Goal: Task Accomplishment & Management: Manage account settings

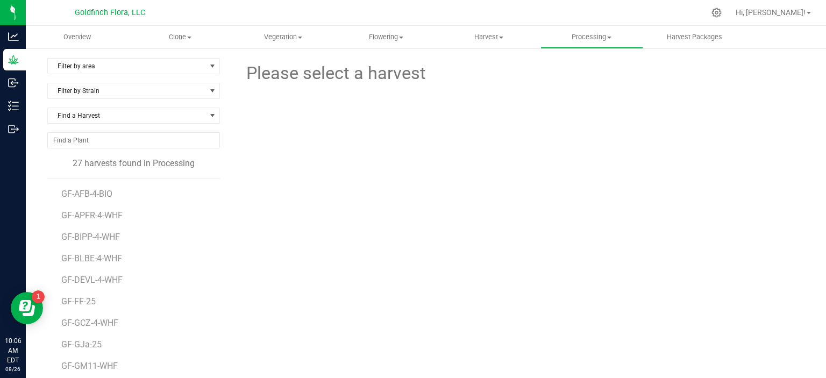
scroll to position [26, 0]
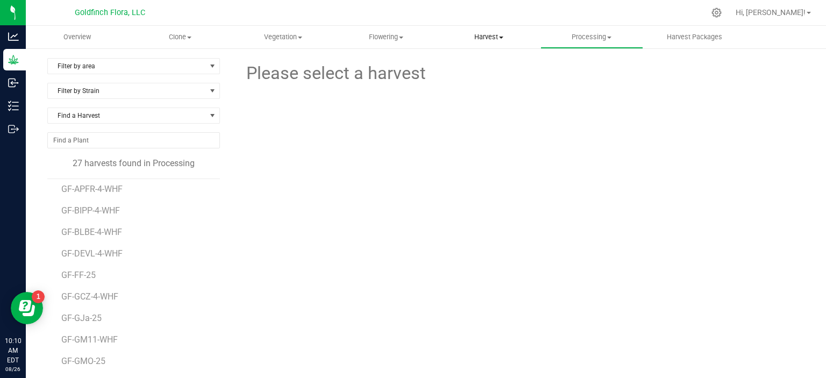
click at [489, 38] on span "Harvest" at bounding box center [489, 37] width 102 height 10
click at [378, 204] on div "Please select a harvest" at bounding box center [521, 257] width 568 height 399
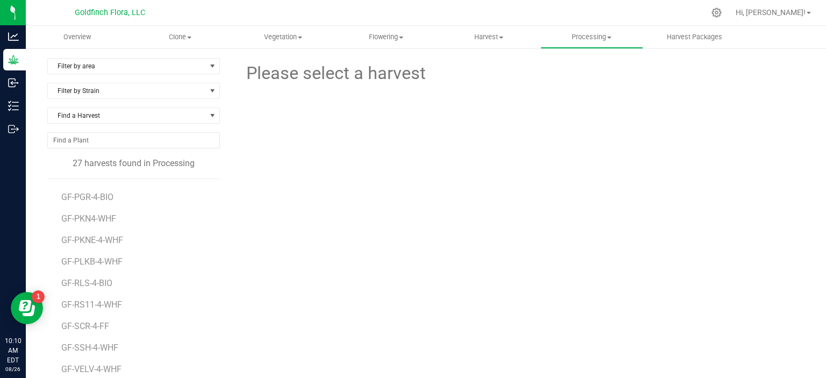
scroll to position [320, 0]
click at [77, 367] on span "GF-VELV-4-WHF" at bounding box center [92, 368] width 62 height 10
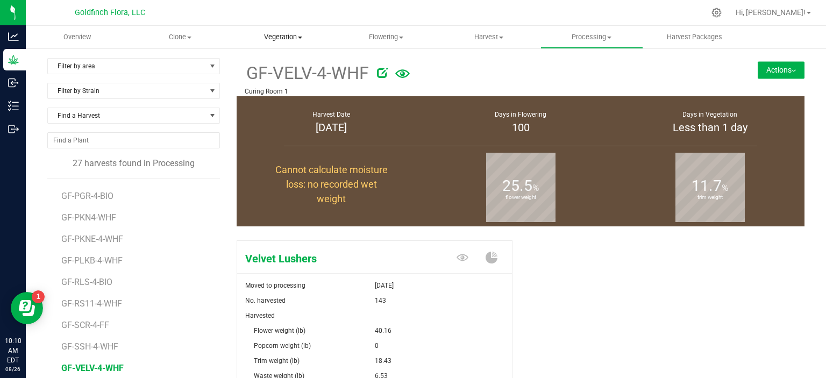
click at [282, 38] on span "Vegetation" at bounding box center [283, 37] width 102 height 10
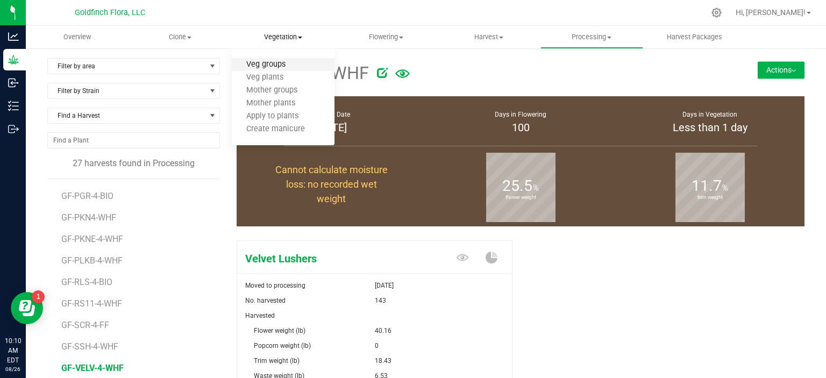
click at [273, 65] on span "Veg groups" at bounding box center [266, 64] width 68 height 9
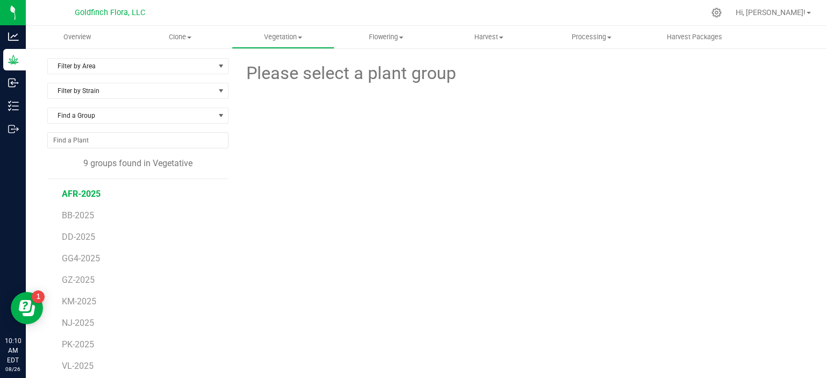
click at [88, 193] on span "AFR-2025" at bounding box center [81, 194] width 39 height 10
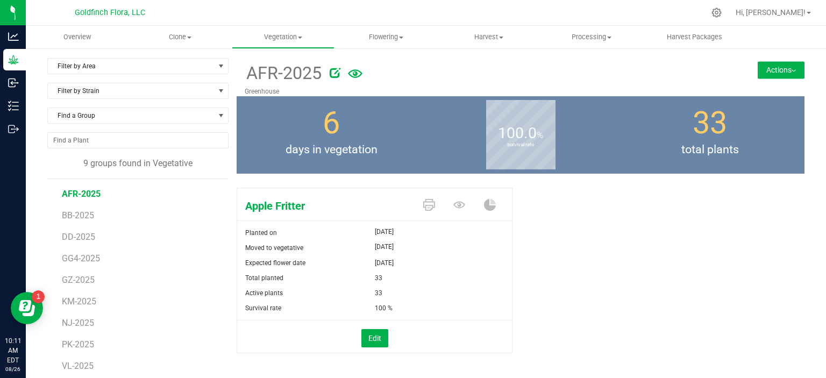
scroll to position [13, 0]
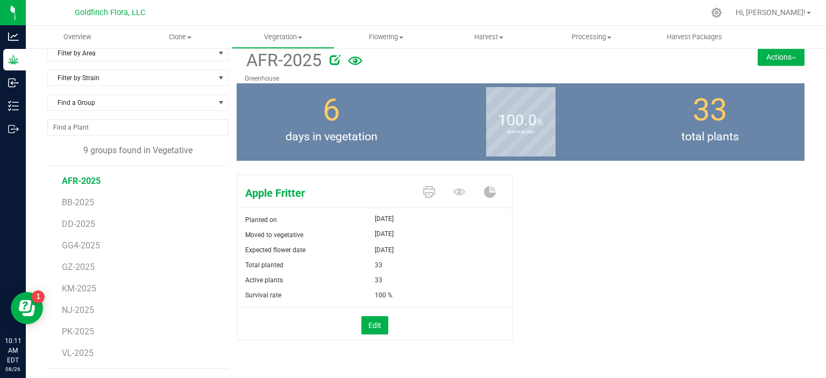
click at [763, 56] on button "Actions" at bounding box center [781, 56] width 47 height 17
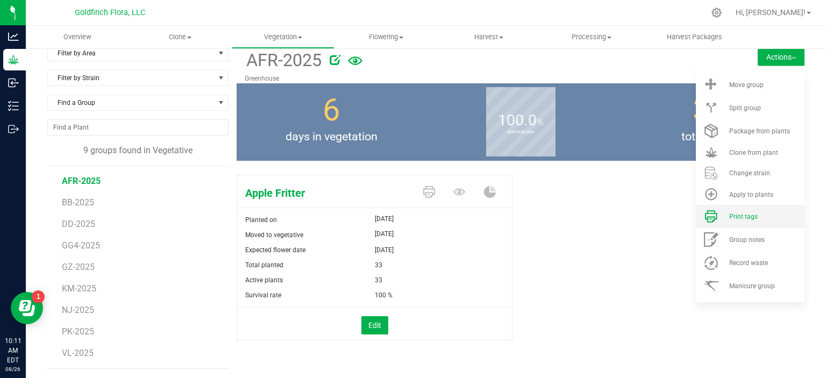
click at [744, 218] on span "Print tags" at bounding box center [743, 217] width 29 height 8
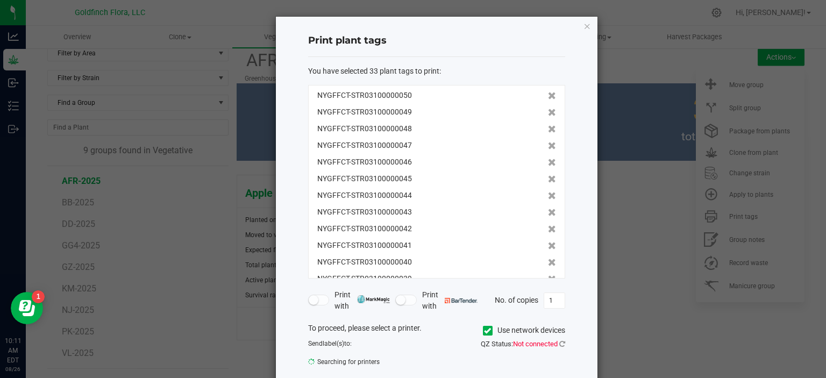
drag, startPoint x: 470, startPoint y: 27, endPoint x: 555, endPoint y: 20, distance: 85.3
click at [555, 20] on div "Print plant tags You have selected 33 plant tags to print : NYGFFCT-STR03100000…" at bounding box center [437, 222] width 322 height 410
click at [583, 26] on icon "button" at bounding box center [587, 25] width 8 height 13
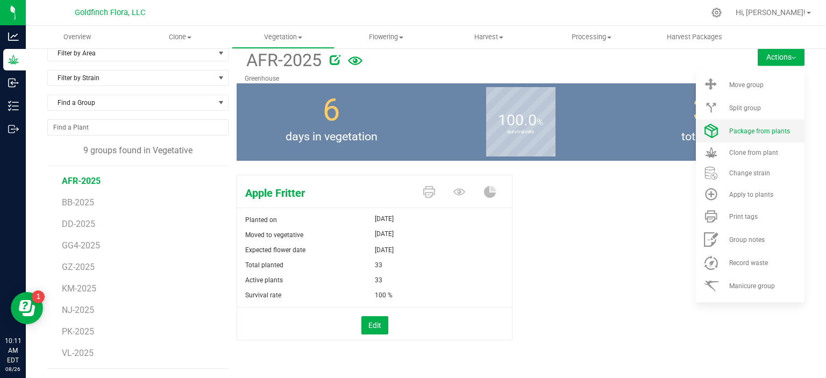
click at [736, 128] on span "Package from plants" at bounding box center [759, 131] width 61 height 8
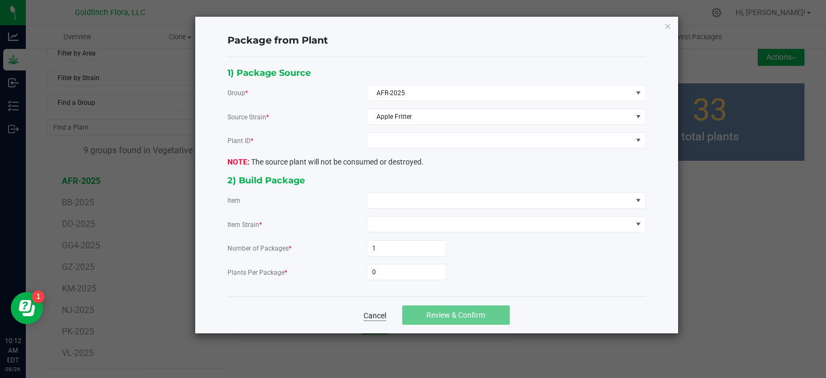
click at [370, 314] on link "Cancel" at bounding box center [375, 315] width 23 height 11
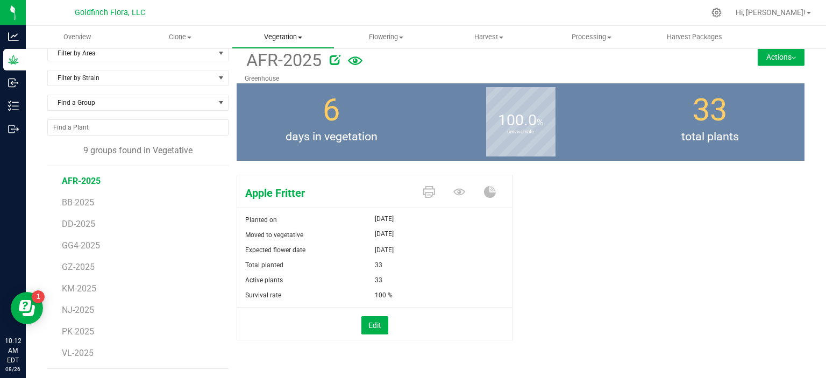
click at [300, 38] on span at bounding box center [300, 38] width 4 height 2
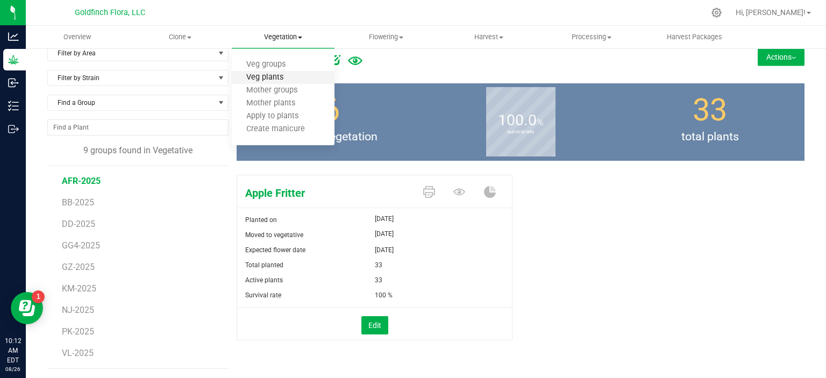
click at [271, 81] on span "Veg plants" at bounding box center [265, 77] width 66 height 9
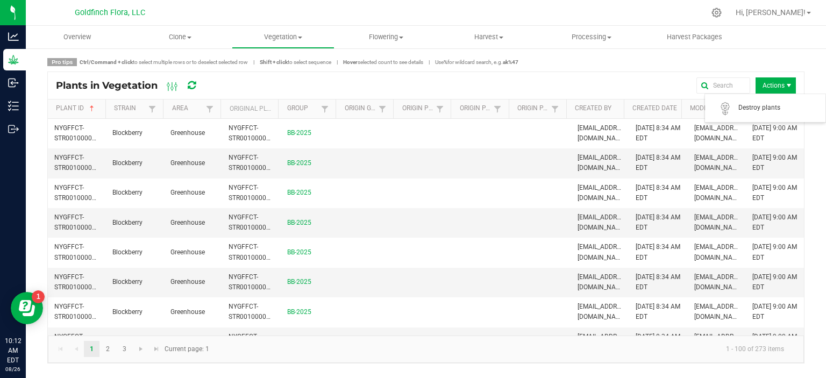
click at [779, 85] on span "Actions" at bounding box center [776, 85] width 40 height 16
click at [654, 84] on div "Actions" at bounding box center [505, 85] width 581 height 16
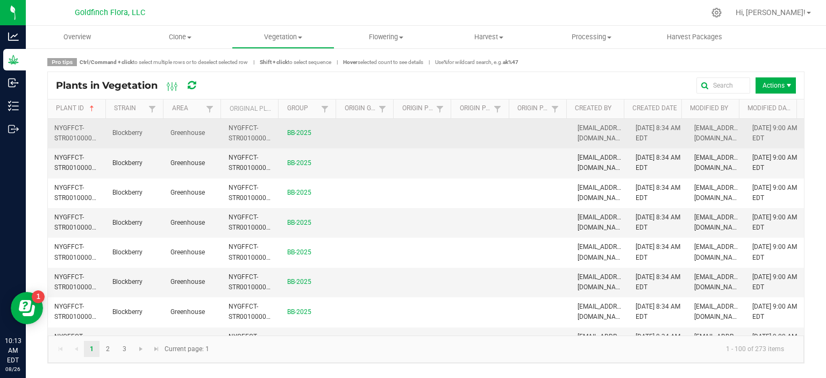
click at [70, 129] on span "NYGFFCT-STR00100000152" at bounding box center [80, 133] width 53 height 18
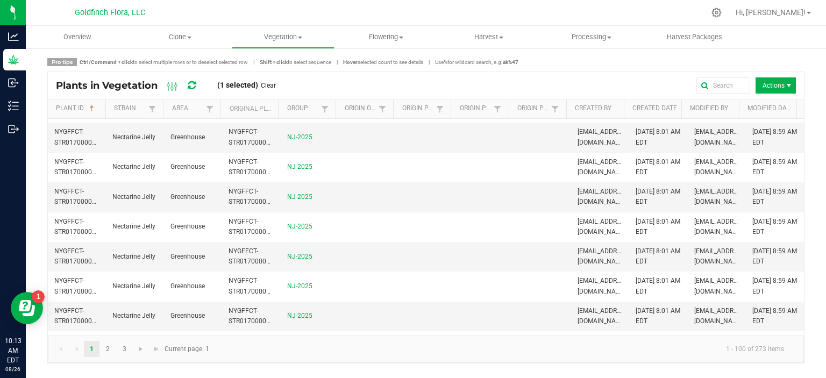
scroll to position [2751, 0]
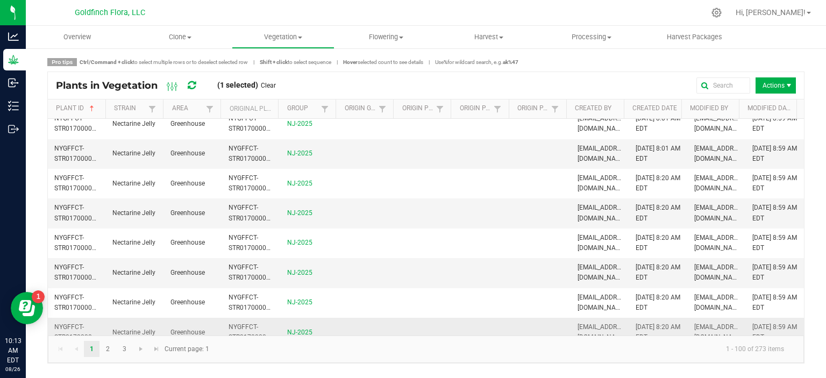
click at [84, 325] on span "NYGFFCT-STR01700000372" at bounding box center [80, 332] width 53 height 18
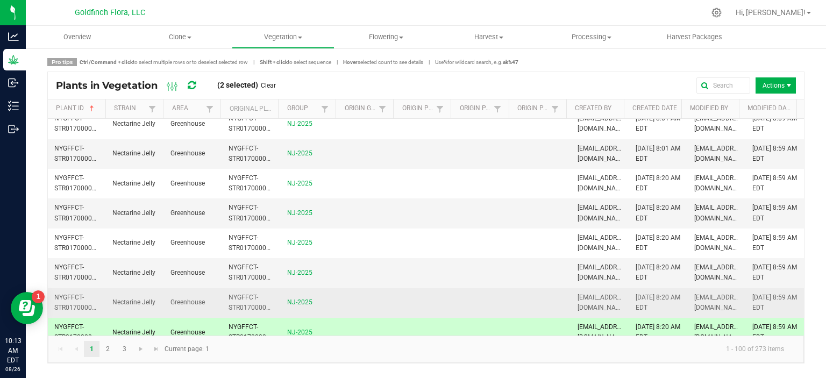
click at [82, 290] on td "NYGFFCT-STR01700000371" at bounding box center [77, 303] width 58 height 30
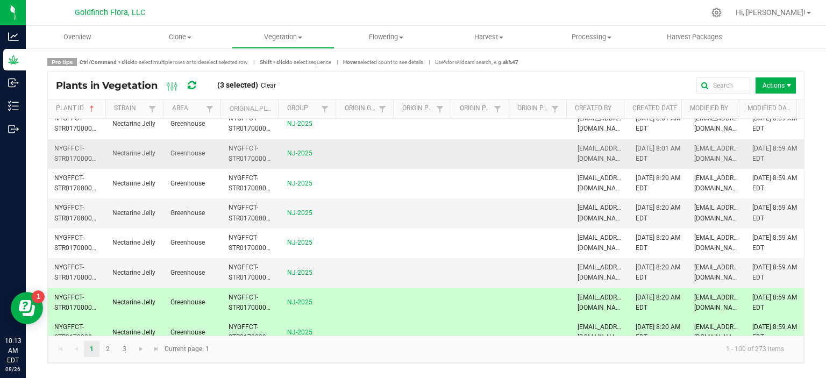
click at [95, 146] on span "NYGFFCT-STR01700000366" at bounding box center [80, 154] width 53 height 18
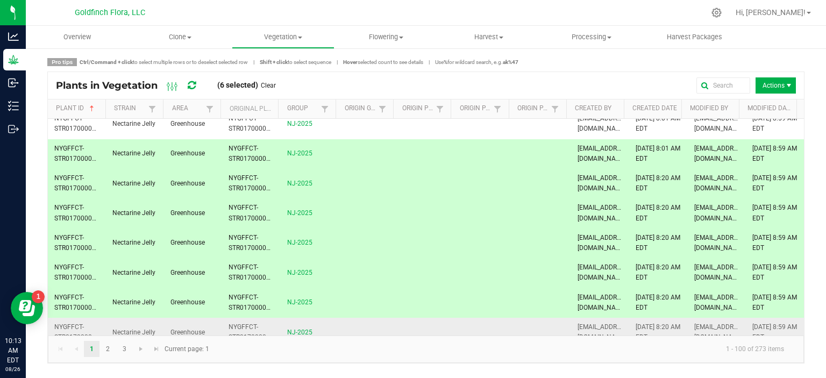
click at [101, 328] on span "NYGFFCT-STR01700000372" at bounding box center [80, 332] width 53 height 18
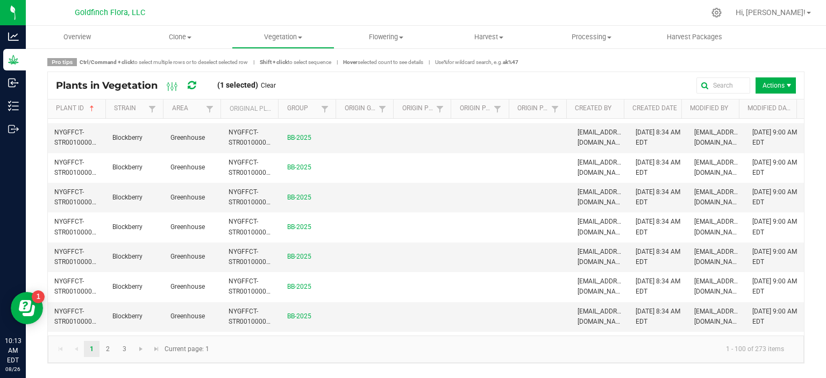
scroll to position [0, 0]
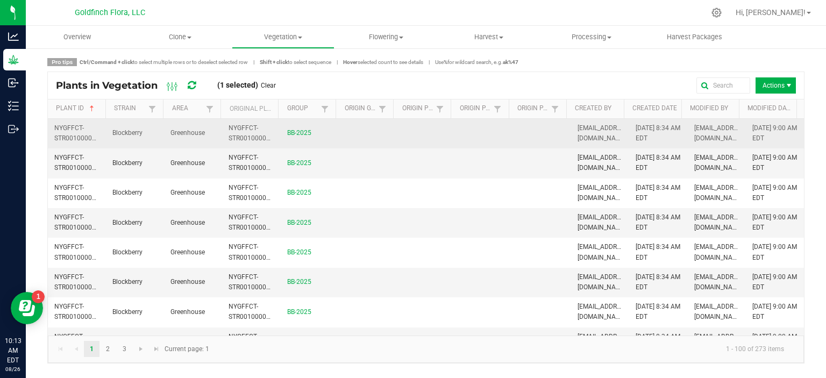
click at [80, 137] on span "NYGFFCT-STR00100000152" at bounding box center [80, 133] width 53 height 18
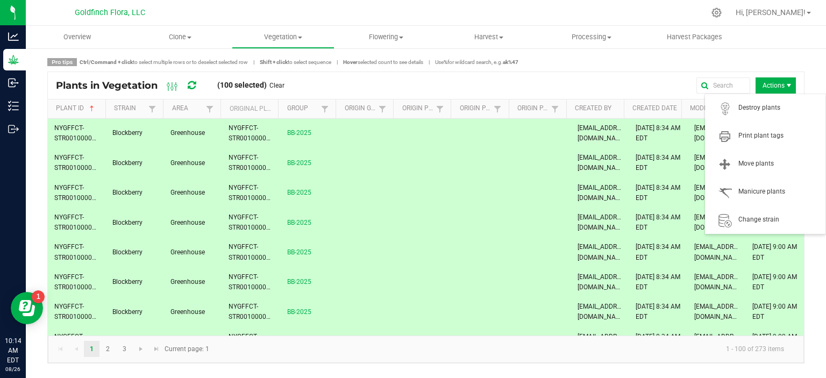
click at [788, 83] on span "Actions" at bounding box center [789, 85] width 9 height 9
click at [770, 139] on span "Print plant tags" at bounding box center [778, 135] width 81 height 9
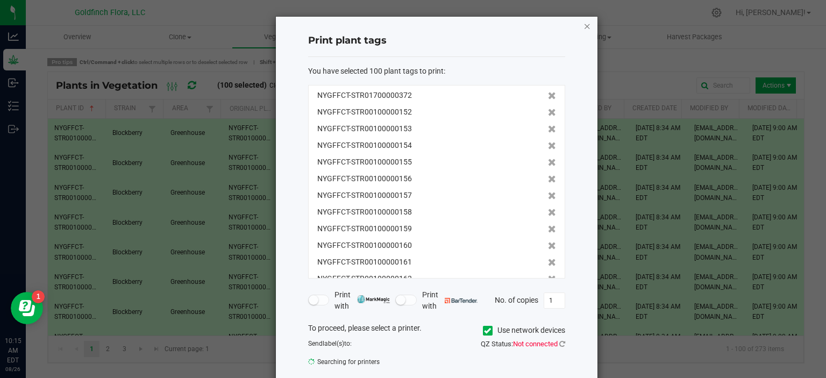
click at [583, 25] on icon "button" at bounding box center [587, 25] width 8 height 13
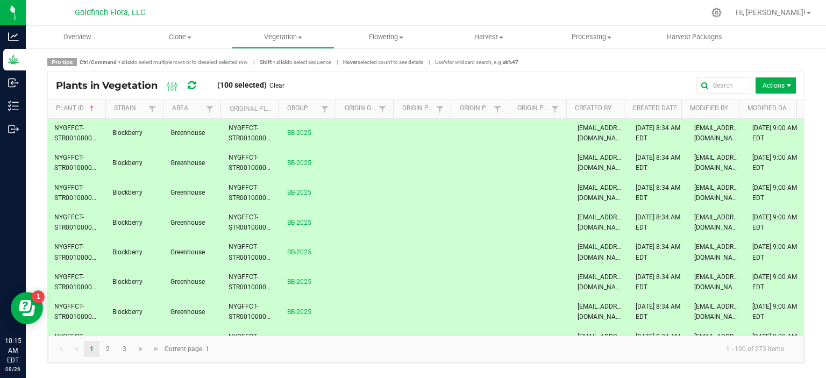
click at [522, 184] on td at bounding box center [542, 194] width 58 height 30
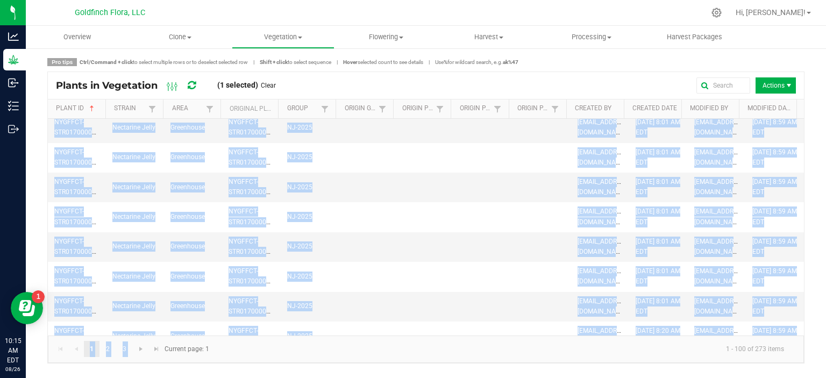
scroll to position [2751, 0]
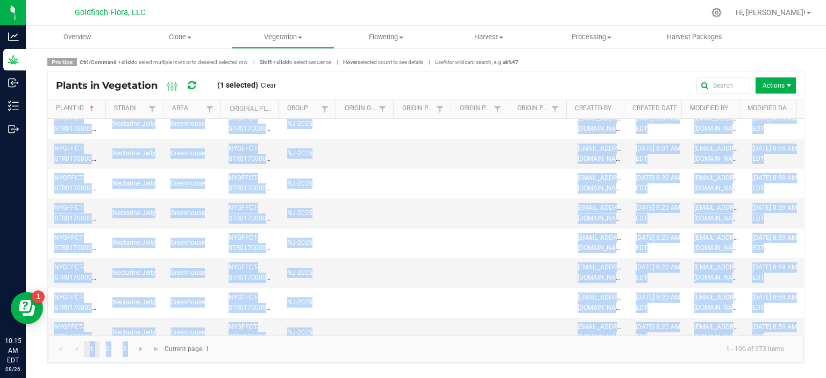
drag, startPoint x: 54, startPoint y: 127, endPoint x: 680, endPoint y: 362, distance: 668.8
click at [680, 362] on kendo-grid "Plants in Vegetation (1 selected) Clear Actions Plant ID Strain Area Original P…" at bounding box center [425, 218] width 757 height 292
copy kendo-grid "NYGFFCT-STR00100000152 Blockberry Greenhouse NYGFFCT-STR00100000152 BB-2025 [EM…"
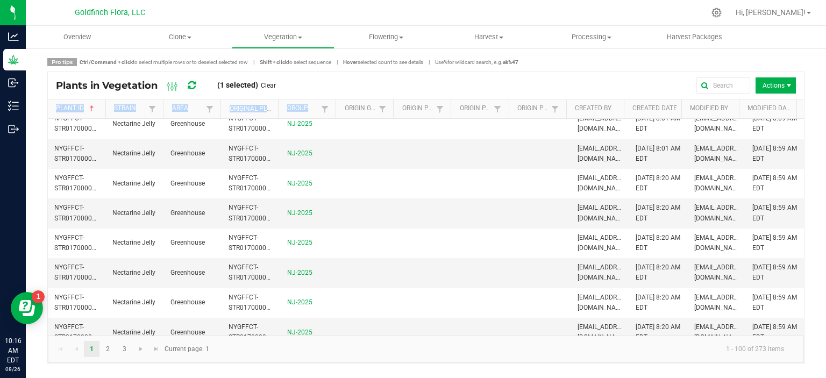
drag, startPoint x: 51, startPoint y: 109, endPoint x: 309, endPoint y: 106, distance: 258.1
click at [309, 106] on tr "Plant ID Strain Area Original Plant ID Group Origin Group Origin Plant Origin P…" at bounding box center [422, 108] width 749 height 19
copy tr "Plant ID Strain Area Original Plant ID Group"
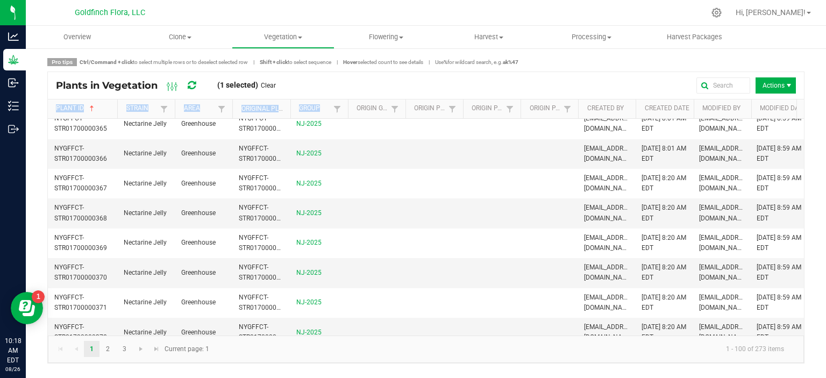
click at [115, 106] on span at bounding box center [115, 192] width 3 height 187
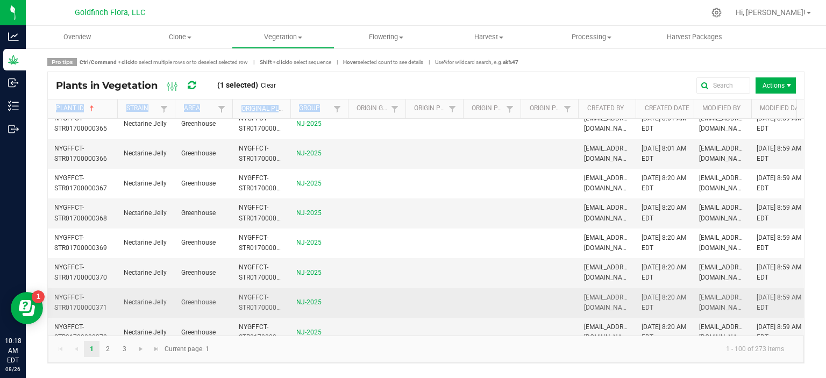
scroll to position [2759, 0]
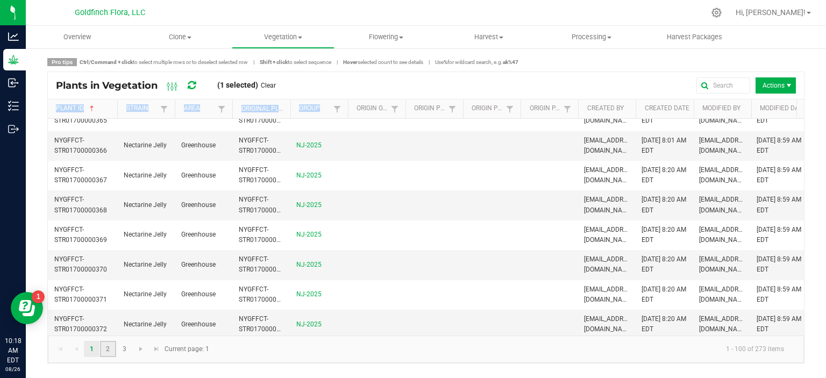
click at [105, 347] on link "2" at bounding box center [108, 349] width 16 height 16
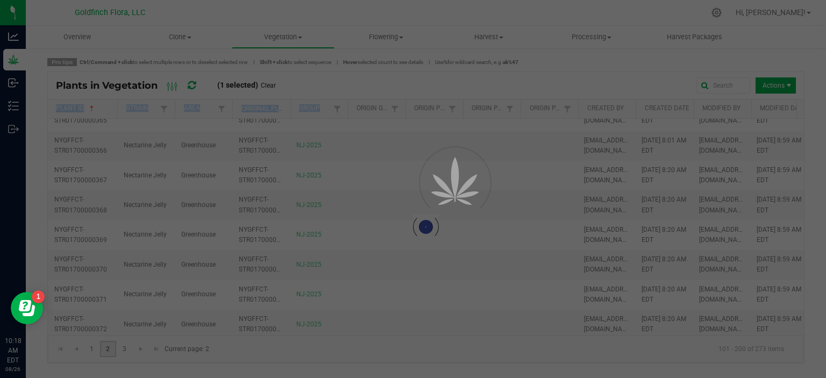
scroll to position [0, 0]
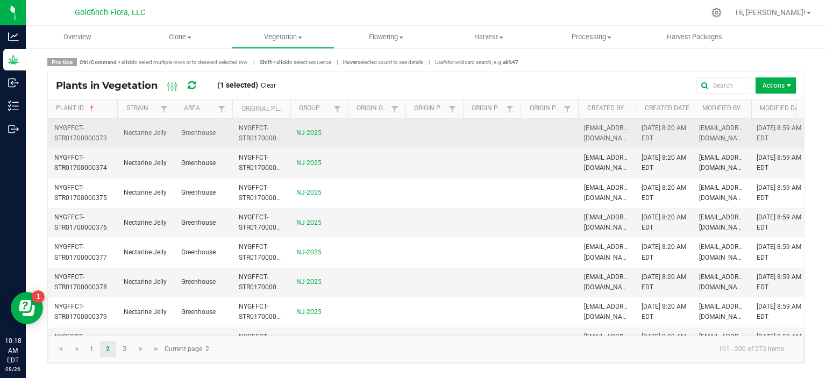
click at [405, 123] on td at bounding box center [434, 134] width 58 height 30
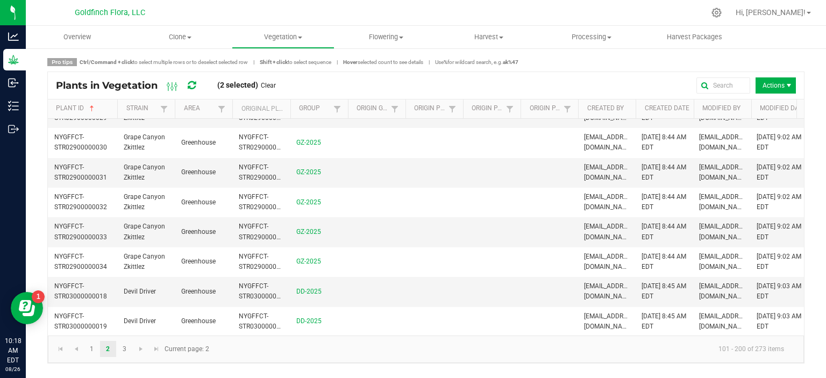
scroll to position [2759, 0]
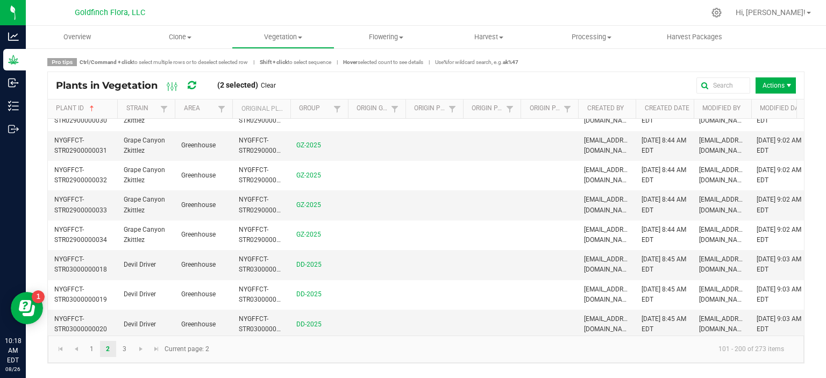
drag, startPoint x: 54, startPoint y: 126, endPoint x: 673, endPoint y: 333, distance: 653.0
click at [673, 333] on div "NYGFFCT-STR01700000373 Nectarine Jelly Greenhouse NYGFFCT-STR01700000373 NJ-202…" at bounding box center [426, 227] width 756 height 217
copy table
click at [124, 350] on link "3" at bounding box center [125, 349] width 16 height 16
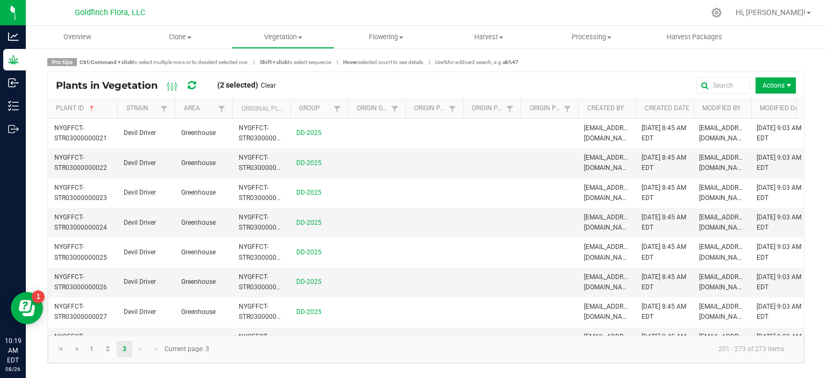
click at [344, 337] on kendo-pager "1 2 3 201 - 273 of 273 items Current page: 3" at bounding box center [426, 349] width 756 height 27
click at [107, 350] on link "2" at bounding box center [108, 349] width 16 height 16
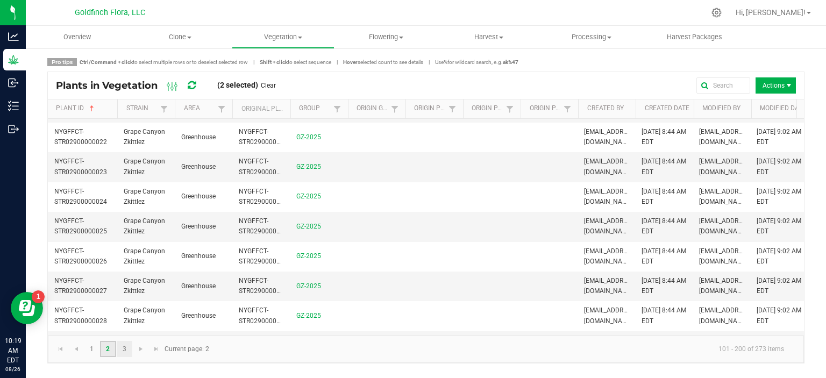
scroll to position [2759, 0]
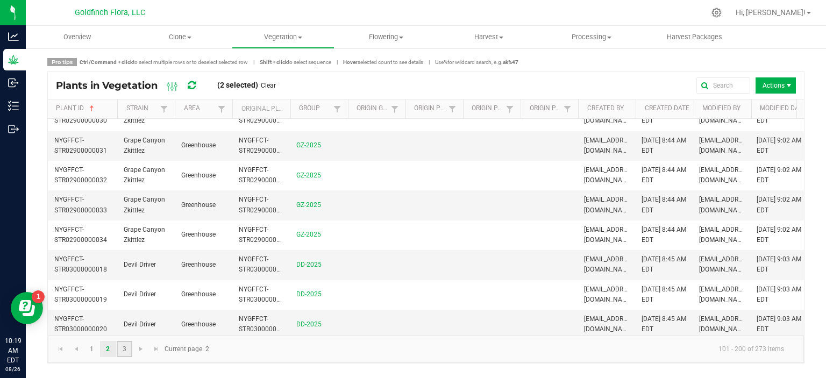
click at [125, 352] on link "3" at bounding box center [125, 349] width 16 height 16
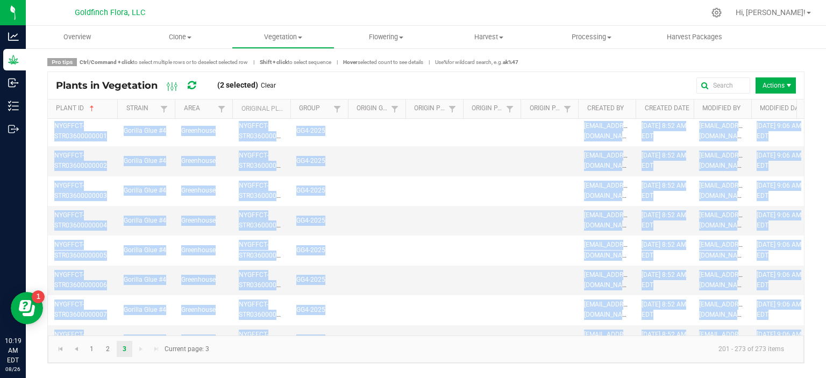
scroll to position [1957, 0]
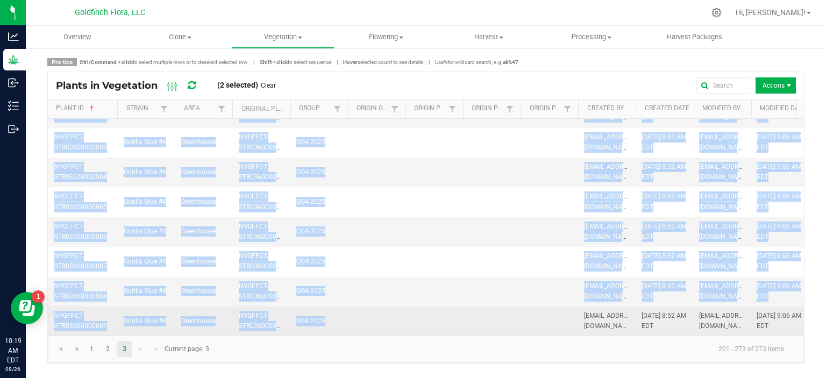
drag, startPoint x: 56, startPoint y: 129, endPoint x: 337, endPoint y: 313, distance: 336.3
copy tbody "NYGFFCT-STR03000000021 Devil Driver Greenhouse NYGFFCT-STR03000000021 DD-2025 […"
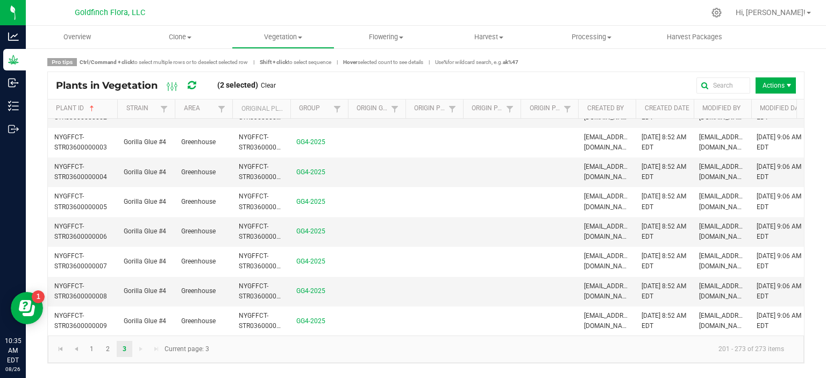
click at [597, 12] on div at bounding box center [449, 12] width 512 height 21
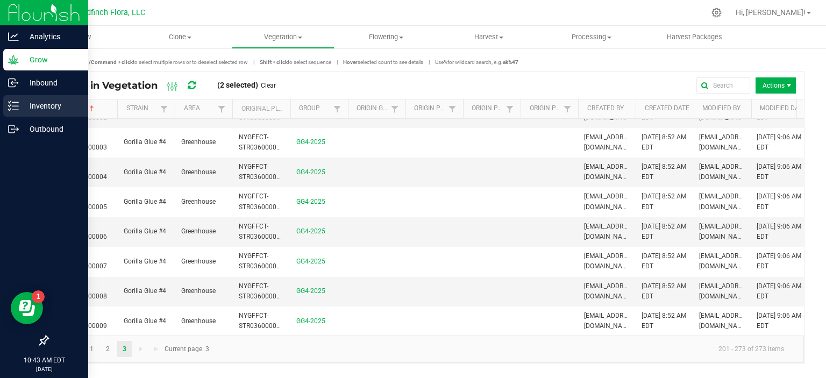
click at [30, 103] on p "Inventory" at bounding box center [51, 105] width 65 height 13
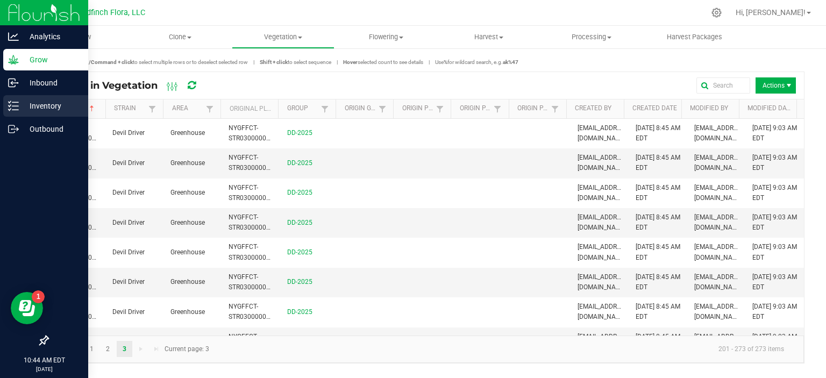
click at [31, 103] on p "Inventory" at bounding box center [51, 105] width 65 height 13
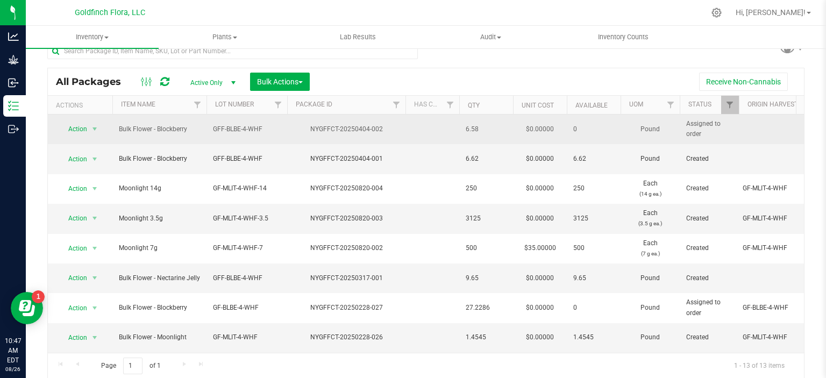
click at [136, 127] on span "Bulk Flower - Blockberry" at bounding box center [159, 129] width 81 height 10
click at [95, 127] on span "select" at bounding box center [94, 129] width 9 height 9
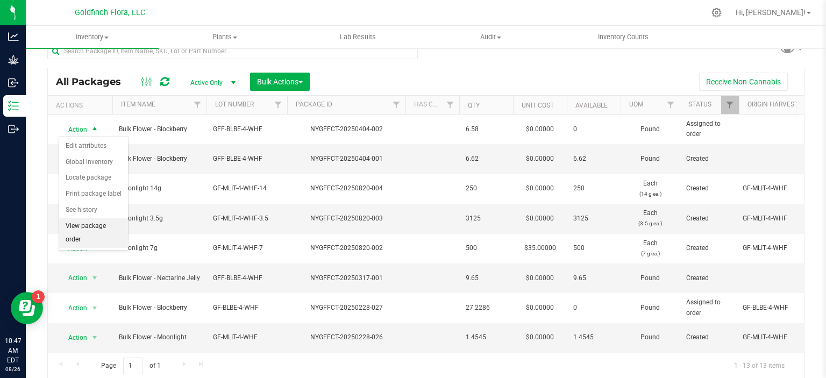
click at [97, 225] on li "View package order" at bounding box center [93, 233] width 69 height 30
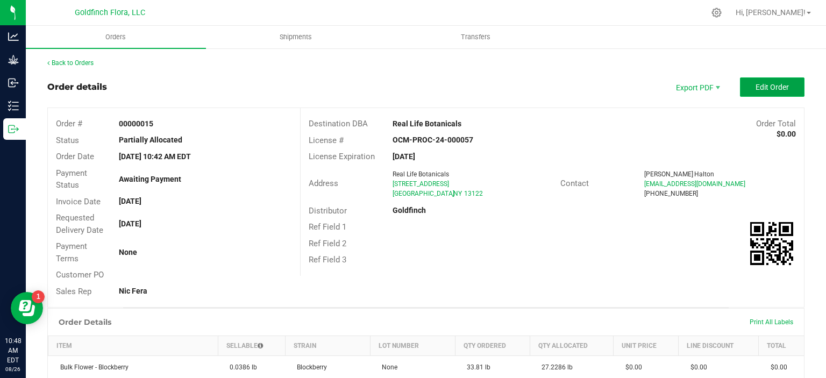
click at [767, 88] on span "Edit Order" at bounding box center [772, 87] width 33 height 9
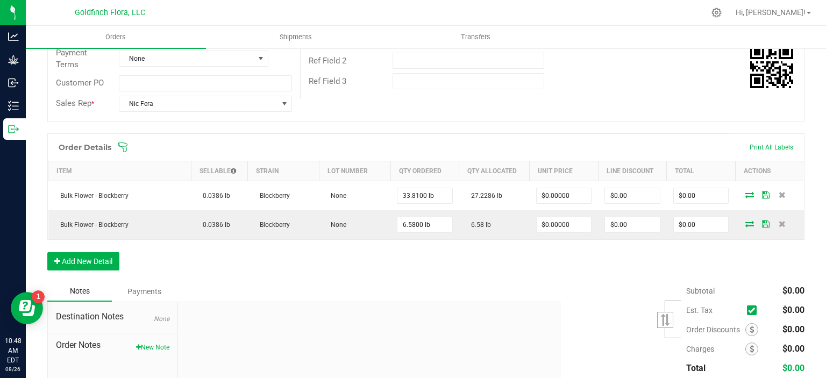
scroll to position [198, 0]
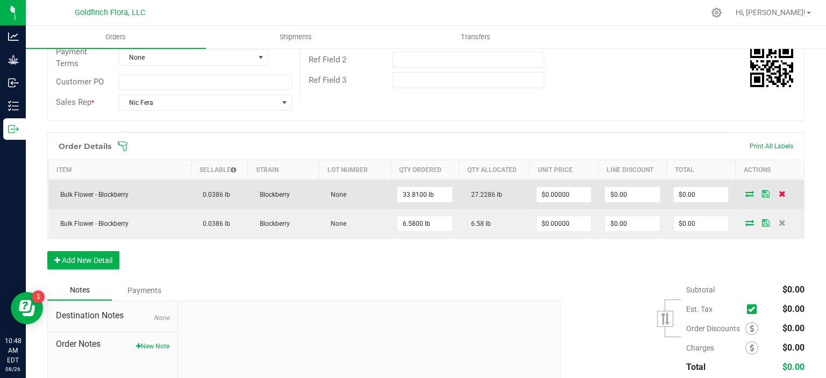
click at [779, 190] on icon at bounding box center [782, 193] width 7 height 6
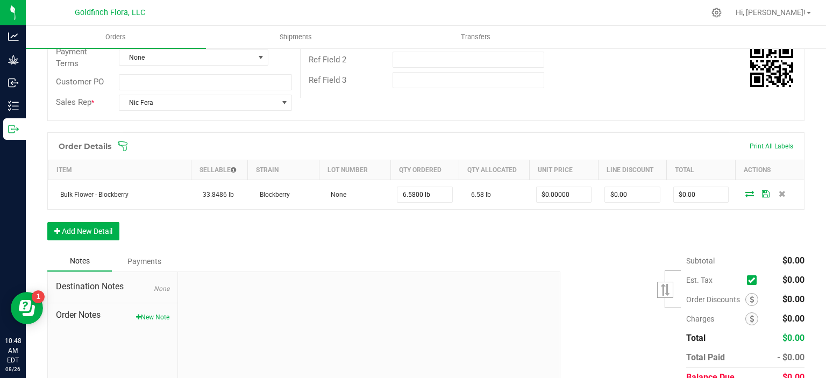
click at [779, 190] on icon at bounding box center [782, 193] width 7 height 6
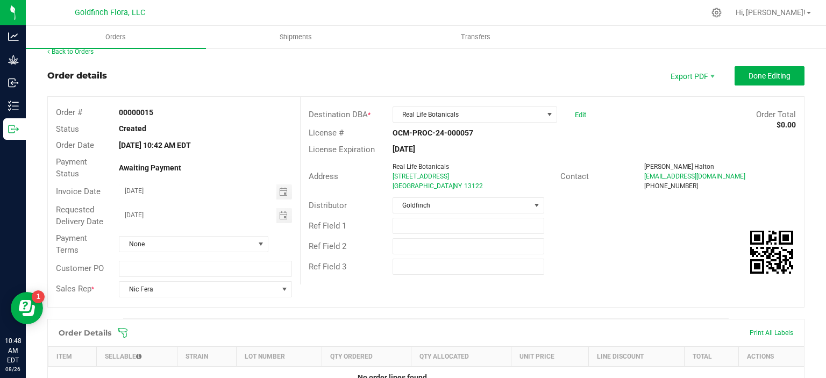
scroll to position [0, 0]
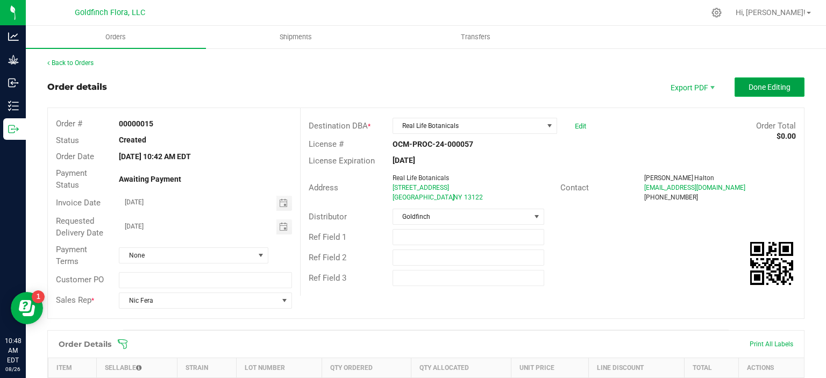
click at [772, 84] on span "Done Editing" at bounding box center [770, 87] width 42 height 9
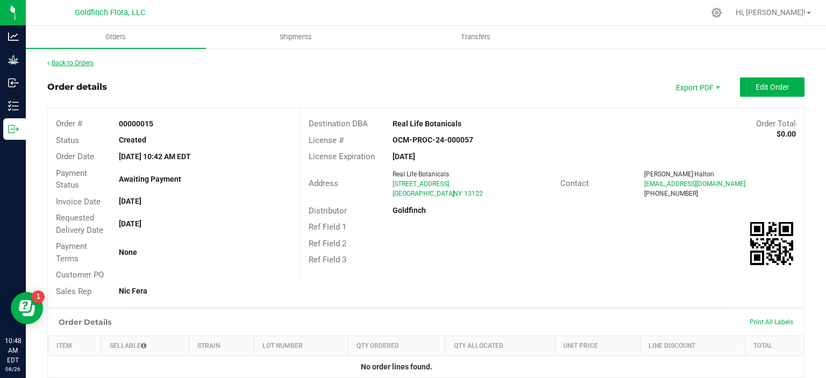
click at [61, 61] on link "Back to Orders" at bounding box center [70, 63] width 46 height 8
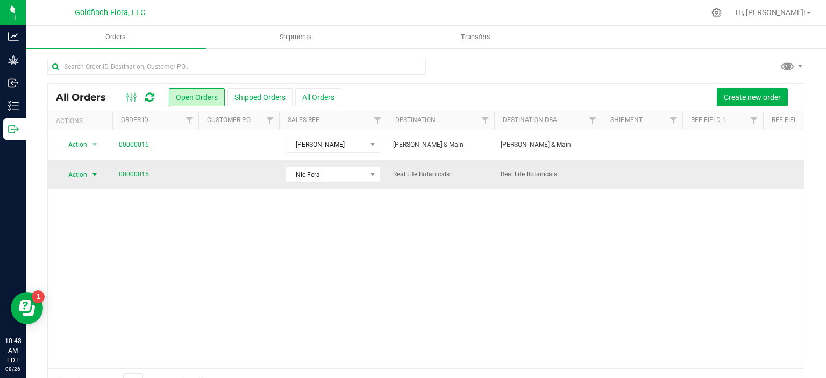
click at [96, 172] on span "select" at bounding box center [94, 174] width 9 height 9
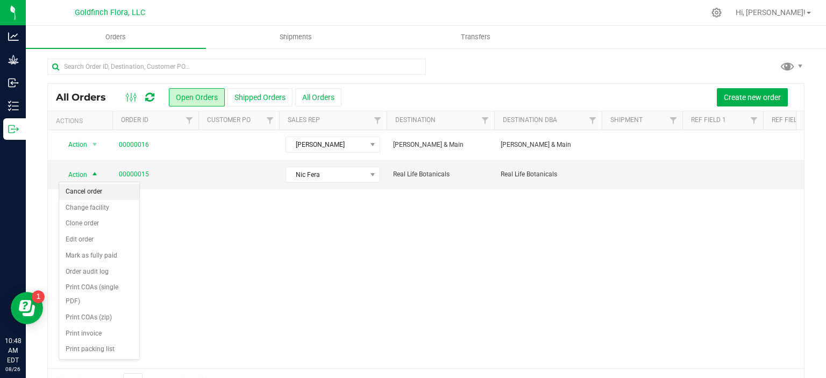
click at [92, 189] on li "Cancel order" at bounding box center [99, 192] width 80 height 16
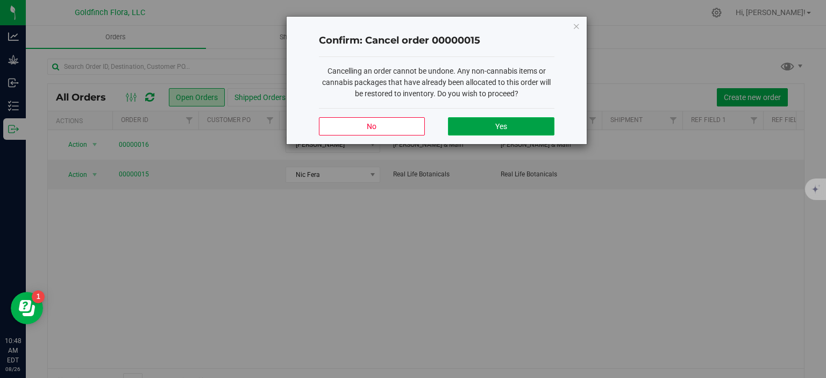
click at [494, 127] on button "Yes" at bounding box center [501, 126] width 106 height 18
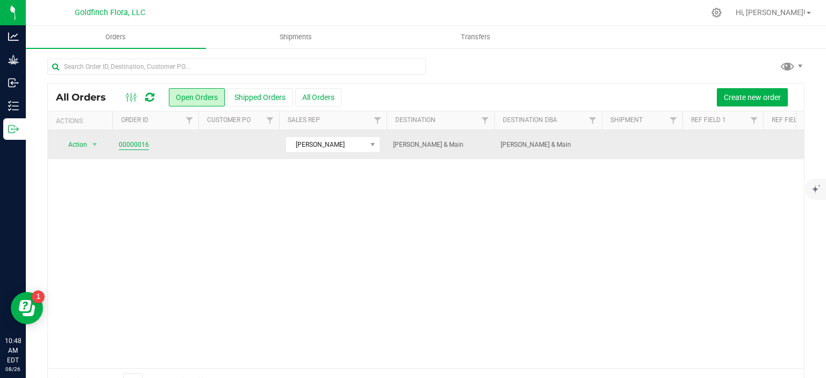
click at [138, 145] on link "00000016" at bounding box center [134, 145] width 30 height 10
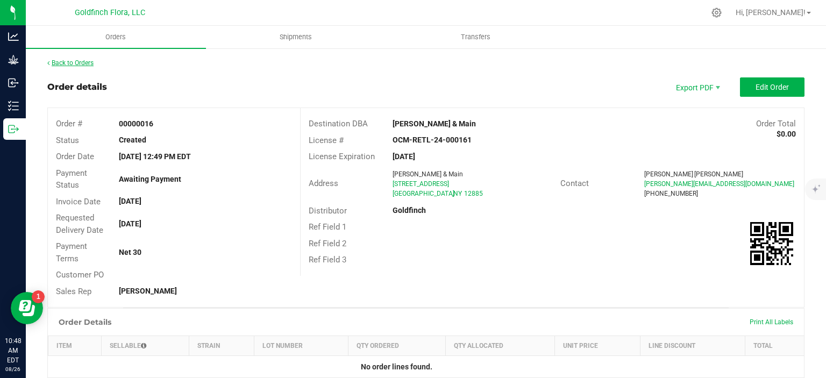
click at [71, 64] on link "Back to Orders" at bounding box center [70, 63] width 46 height 8
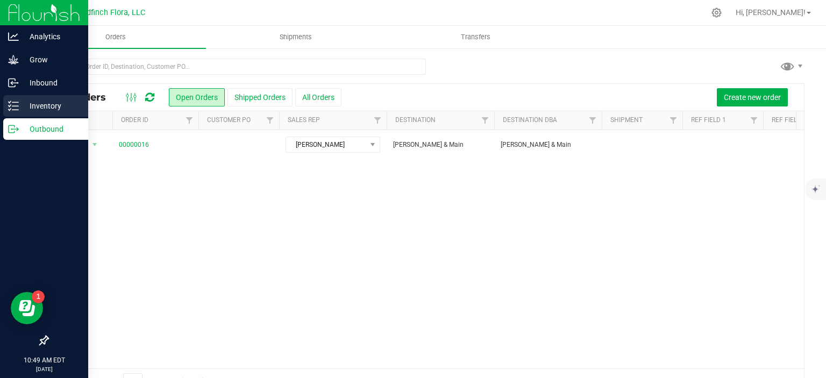
click at [26, 103] on p "Inventory" at bounding box center [51, 105] width 65 height 13
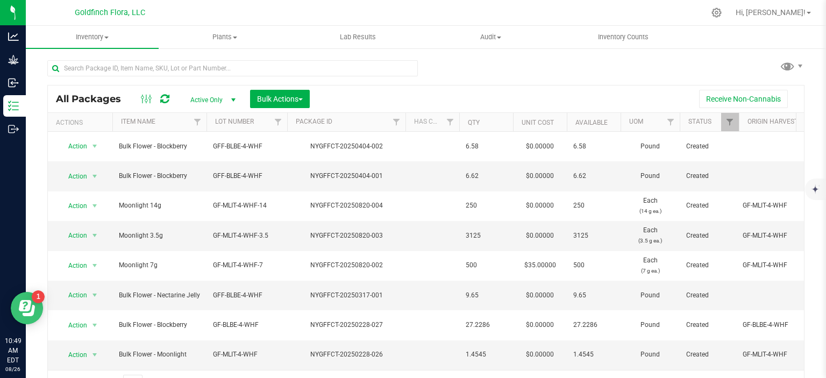
click at [29, 301] on icon "Open Resource Center" at bounding box center [25, 305] width 12 height 11
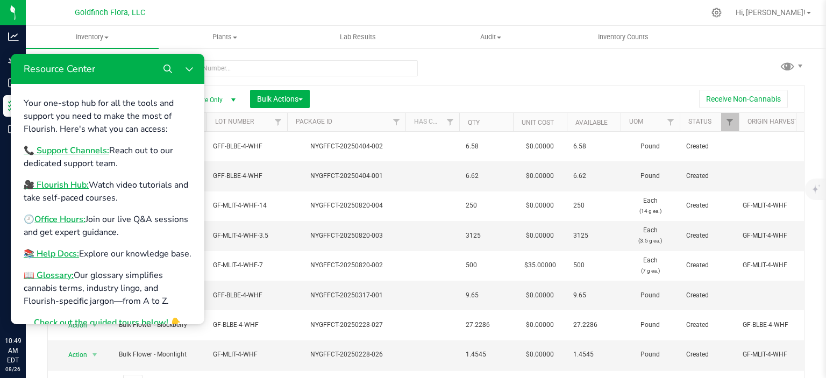
click at [444, 9] on div at bounding box center [449, 12] width 512 height 21
click at [191, 65] on icon "Close Resource Center" at bounding box center [189, 69] width 9 height 9
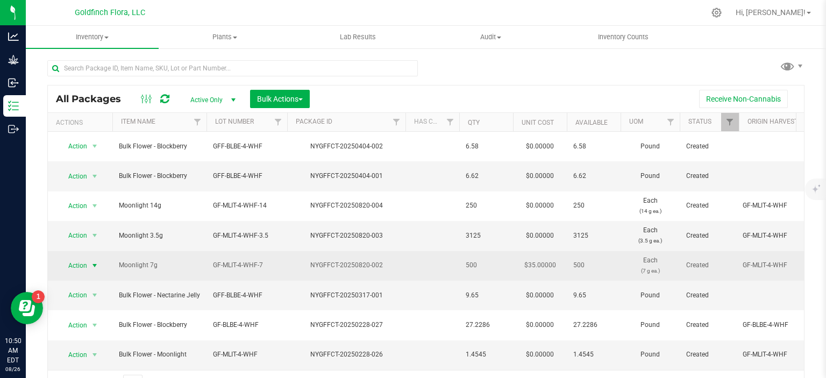
click at [95, 261] on span "select" at bounding box center [94, 265] width 9 height 9
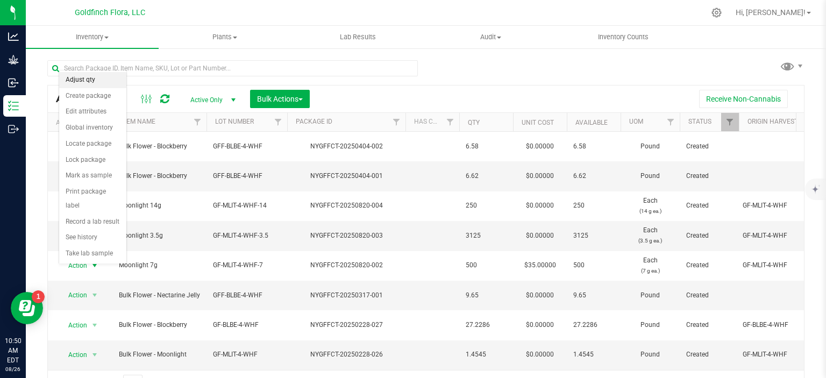
click at [94, 82] on li "Adjust qty" at bounding box center [92, 80] width 67 height 16
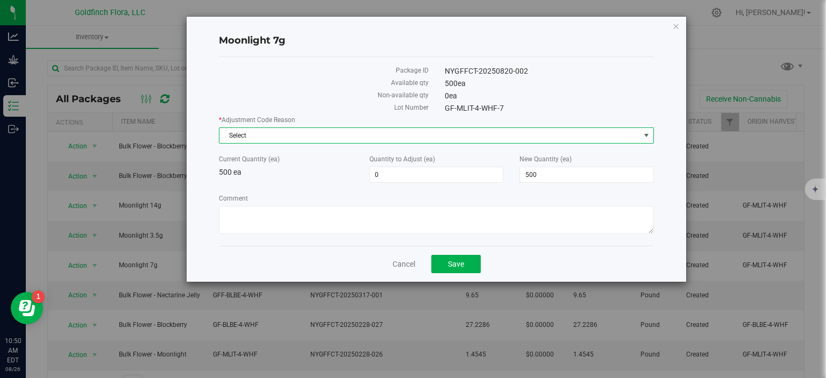
click at [647, 133] on span "select" at bounding box center [646, 135] width 9 height 9
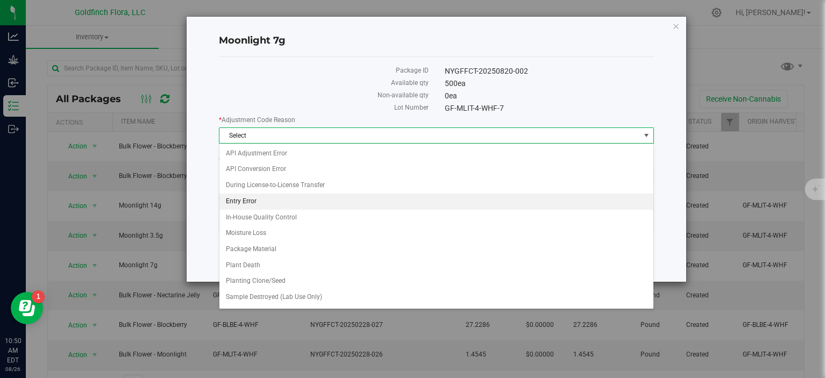
click at [346, 203] on li "Entry Error" at bounding box center [436, 202] width 434 height 16
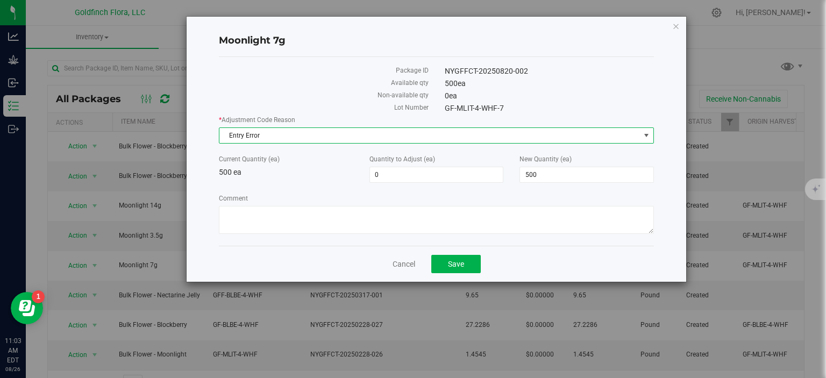
click at [346, 203] on div "Comment" at bounding box center [436, 216] width 435 height 44
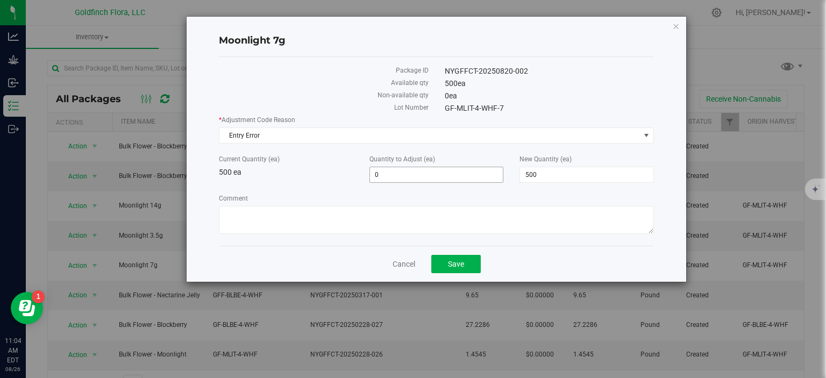
click at [381, 174] on span "0 0" at bounding box center [436, 175] width 134 height 16
type input "-284"
type input "216"
click at [541, 189] on div "* Adjustment Code Reason Entry Error Select API Adjustment Error API Conversion…" at bounding box center [436, 176] width 435 height 122
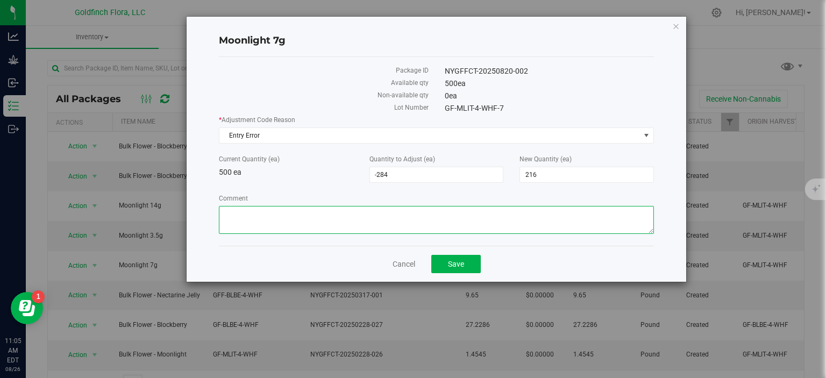
click at [451, 218] on textarea "Comment" at bounding box center [436, 220] width 435 height 28
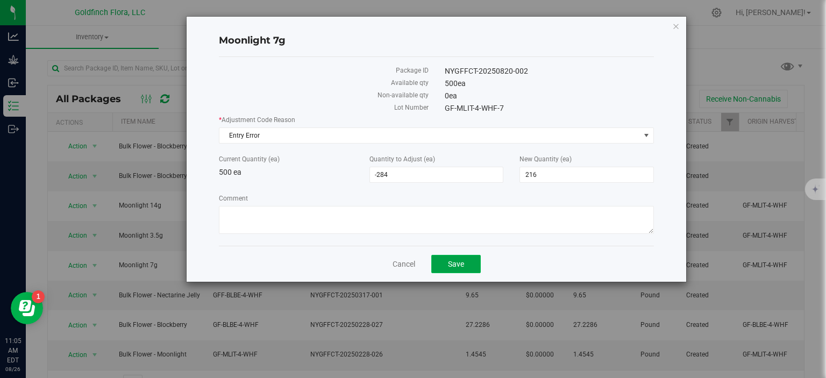
click at [459, 262] on span "Save" at bounding box center [456, 264] width 16 height 9
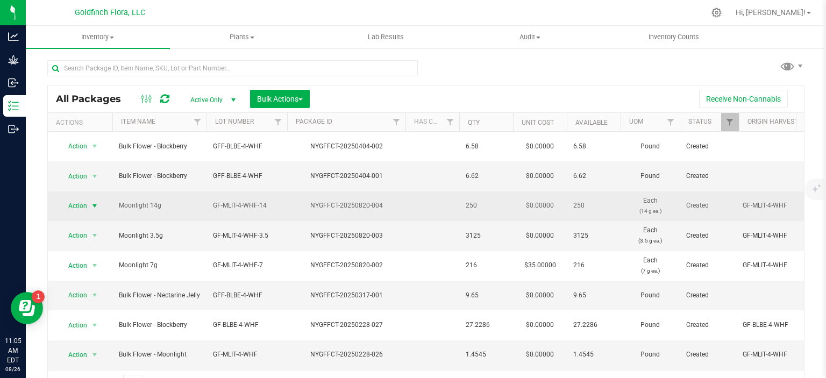
click at [94, 198] on span "select" at bounding box center [94, 205] width 13 height 15
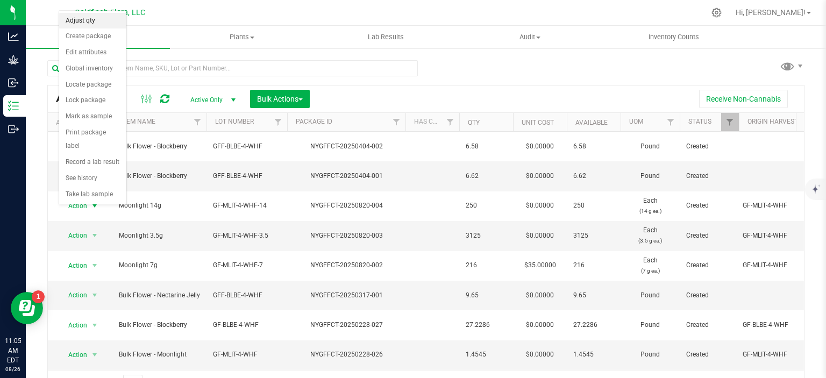
click at [96, 16] on li "Adjust qty" at bounding box center [92, 21] width 67 height 16
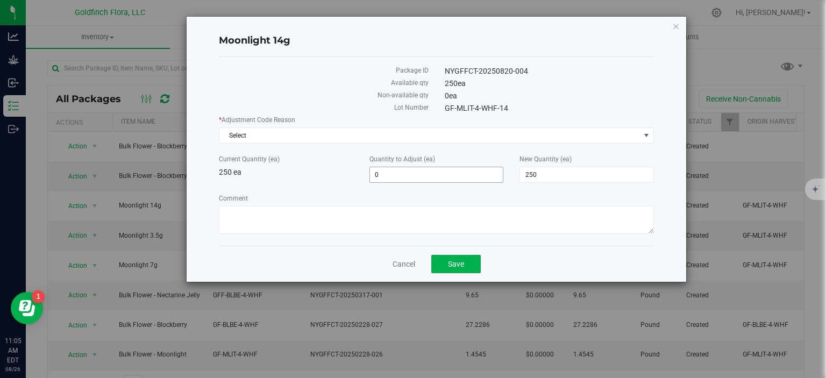
click at [403, 173] on span "0 0" at bounding box center [436, 175] width 134 height 16
type input "-226"
type input "24"
click at [509, 198] on label "Comment" at bounding box center [436, 199] width 435 height 10
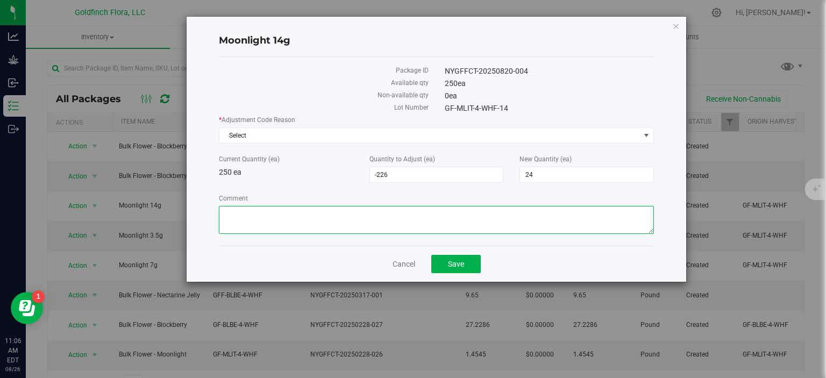
click at [509, 206] on textarea "Comment" at bounding box center [436, 220] width 435 height 28
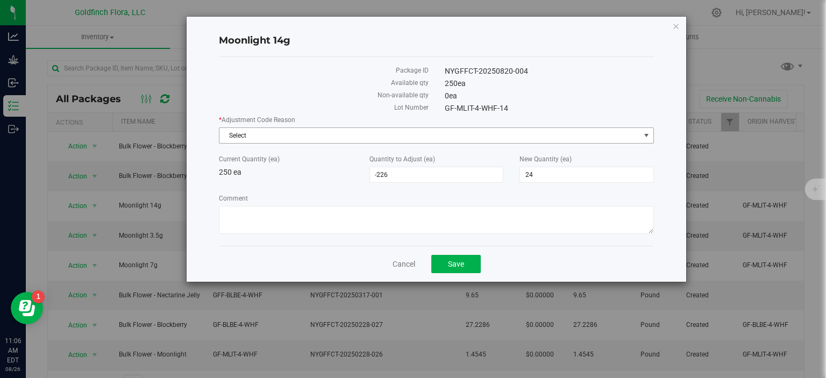
click at [646, 132] on span "select" at bounding box center [646, 135] width 9 height 9
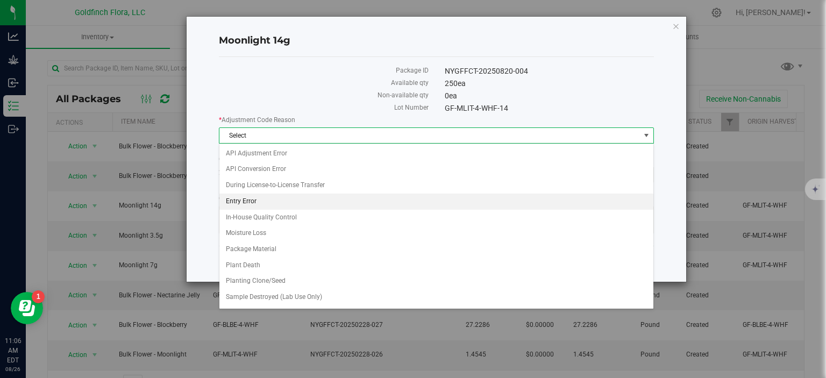
click at [250, 197] on li "Entry Error" at bounding box center [436, 202] width 434 height 16
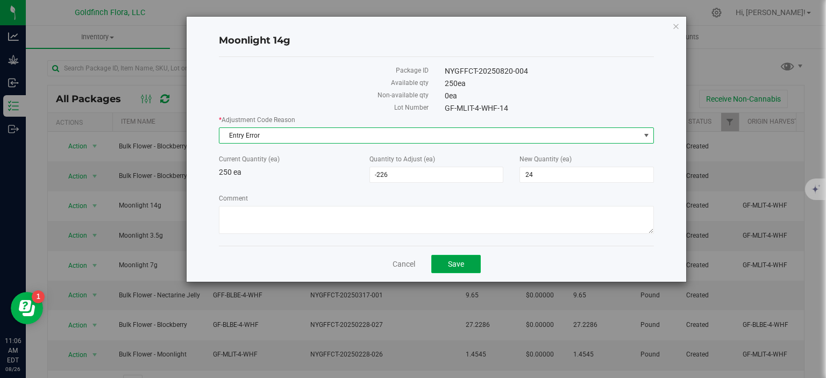
click at [447, 260] on button "Save" at bounding box center [455, 264] width 49 height 18
